Goal: Information Seeking & Learning: Check status

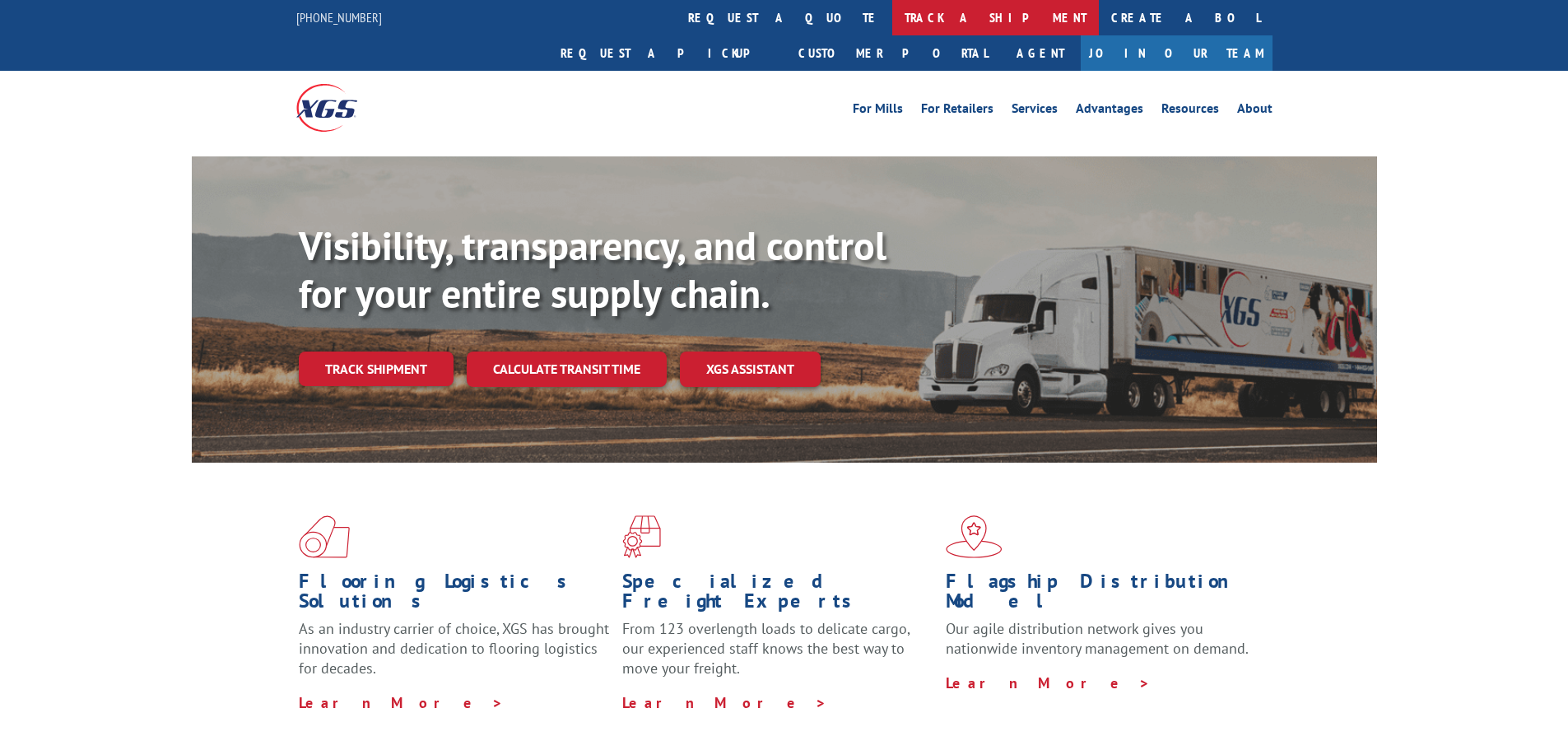
click at [892, 30] on link "track a shipment" at bounding box center [995, 18] width 206 height 35
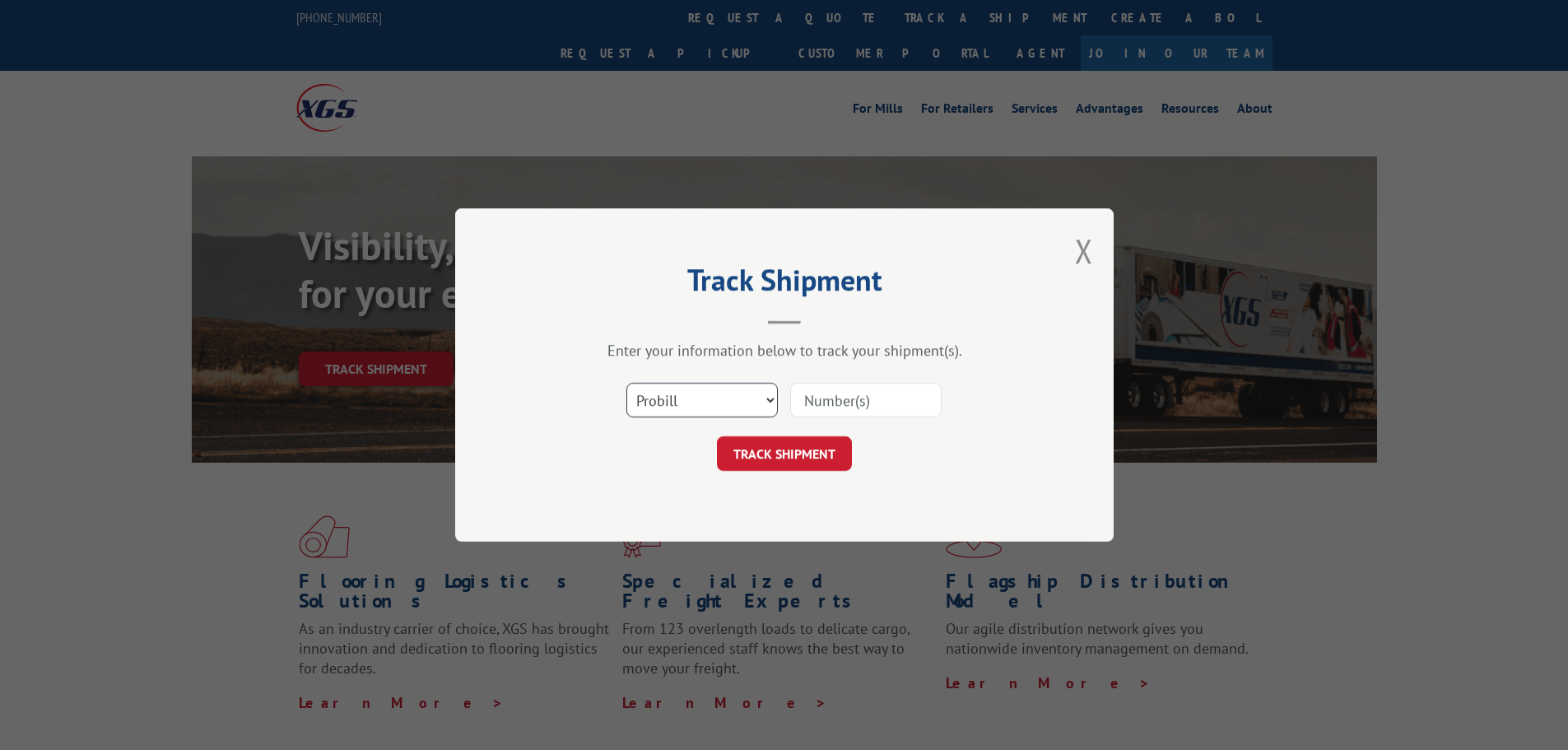
click at [744, 401] on select "Select category... Probill BOL PO" at bounding box center [702, 400] width 152 height 34
select select "po"
click at [626, 383] on select "Select category... Probill BOL PO" at bounding box center [702, 400] width 152 height 34
click at [870, 408] on input at bounding box center [865, 400] width 152 height 34
paste input "38549407"
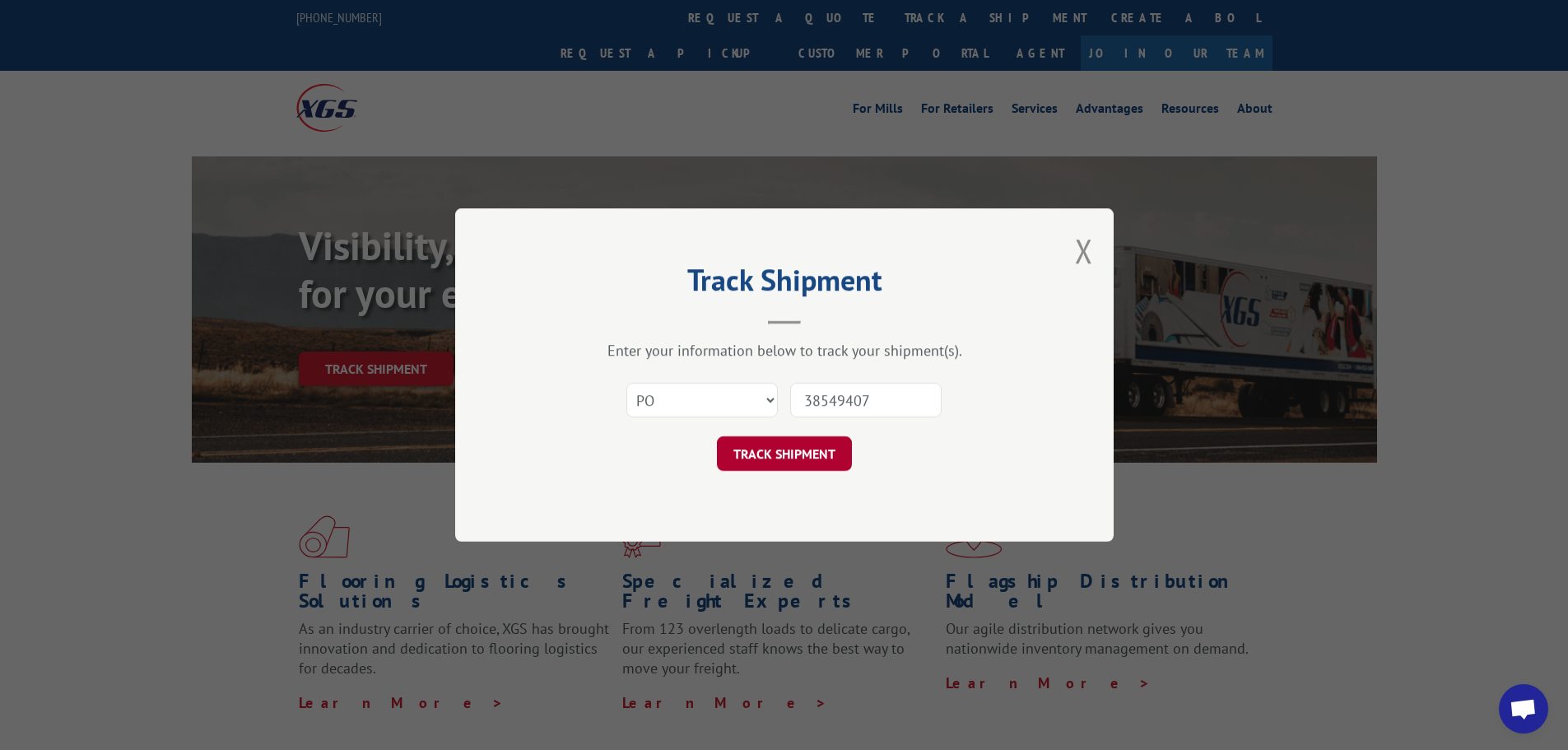
type input "38549407"
click at [784, 456] on button "TRACK SHIPMENT" at bounding box center [784, 453] width 135 height 34
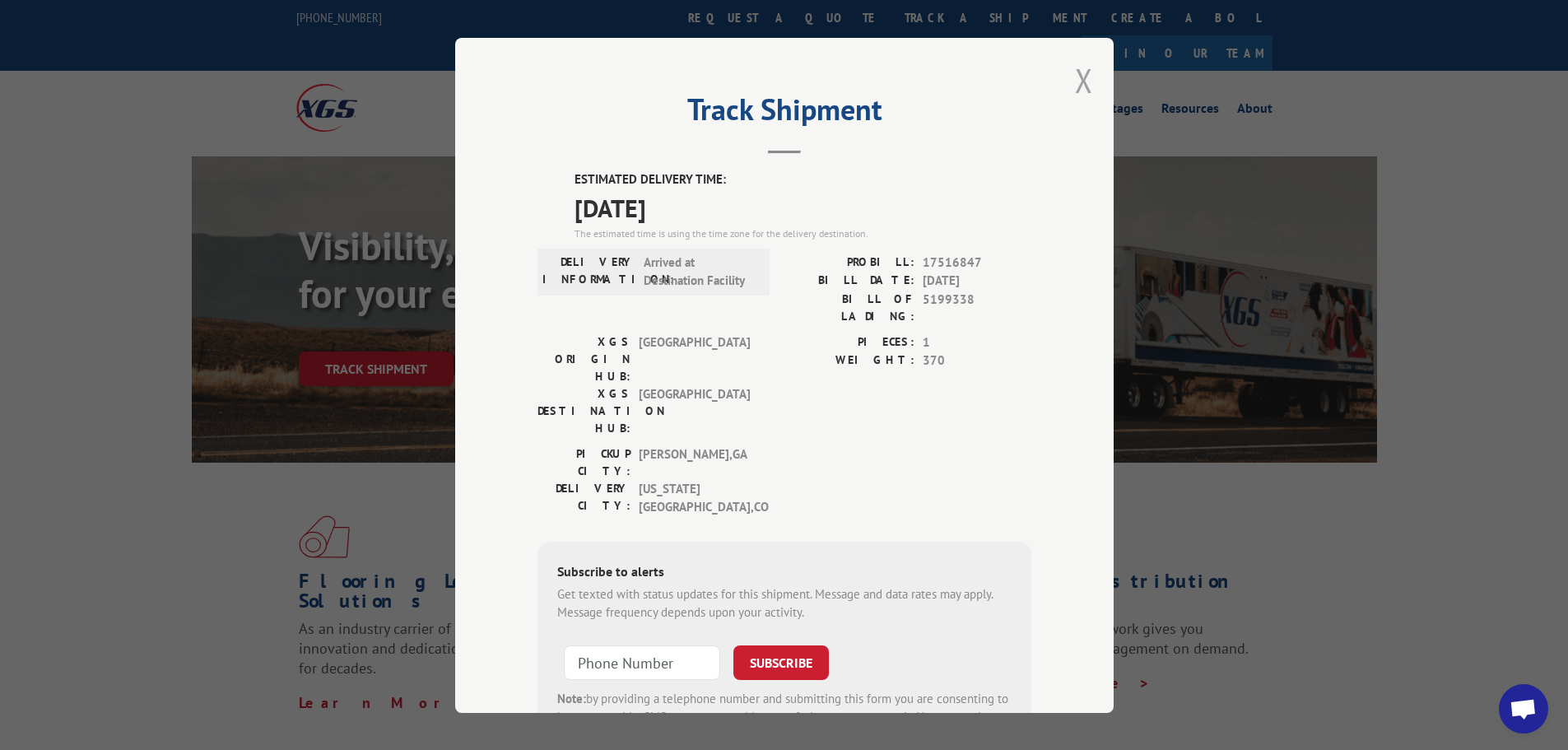
click at [1082, 73] on button "Close modal" at bounding box center [1084, 80] width 18 height 44
